Goal: Browse casually

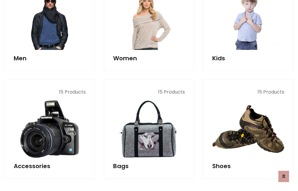
scroll to position [199, 0]
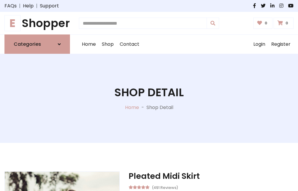
click at [37, 23] on h1 "E Shopper" at bounding box center [36, 23] width 65 height 13
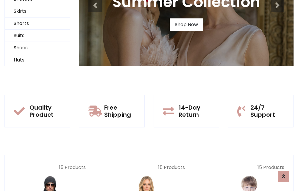
scroll to position [57, 0]
